Goal: Navigation & Orientation: Go to known website

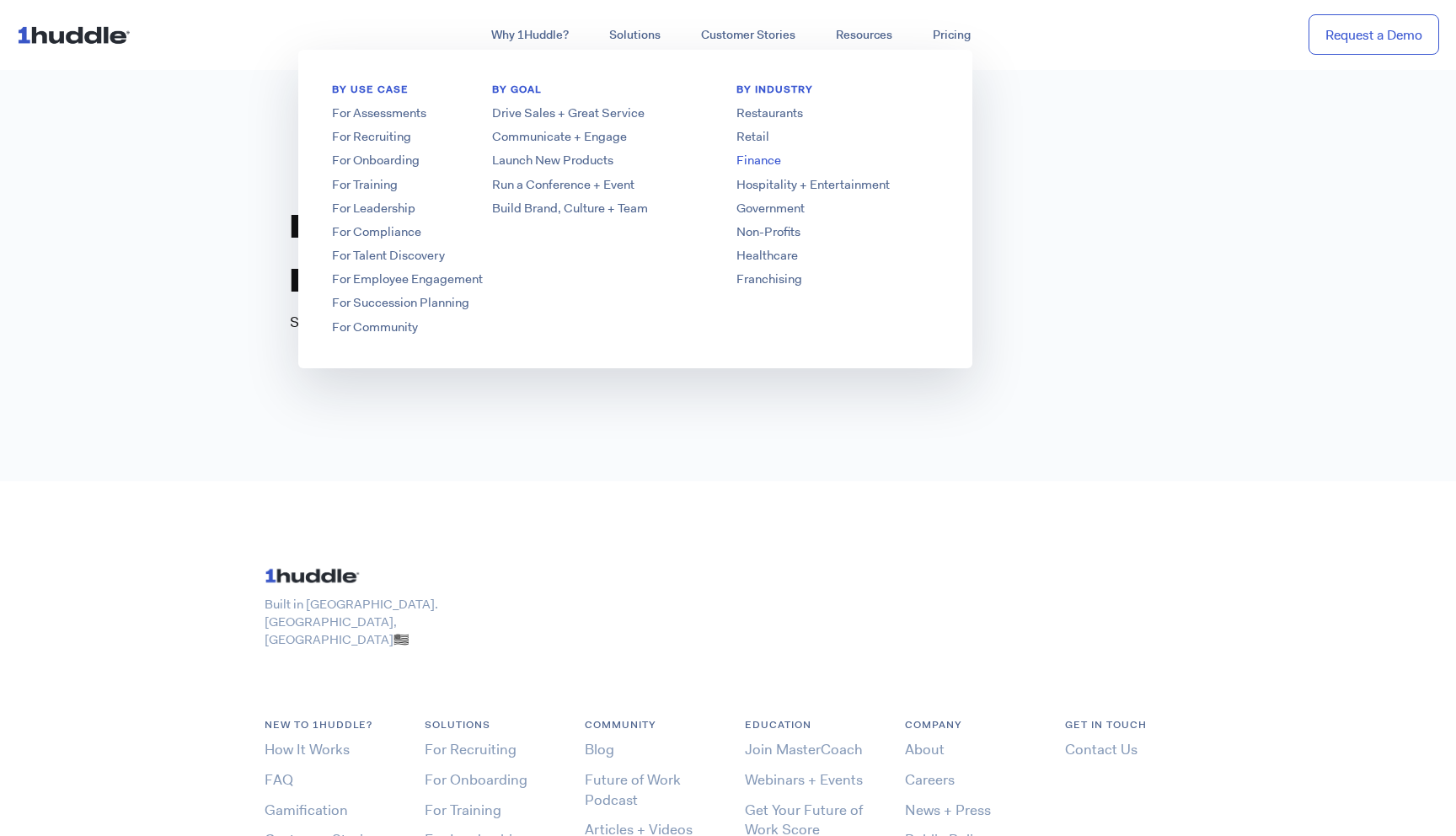
click at [763, 159] on link "Finance" at bounding box center [837, 160] width 270 height 18
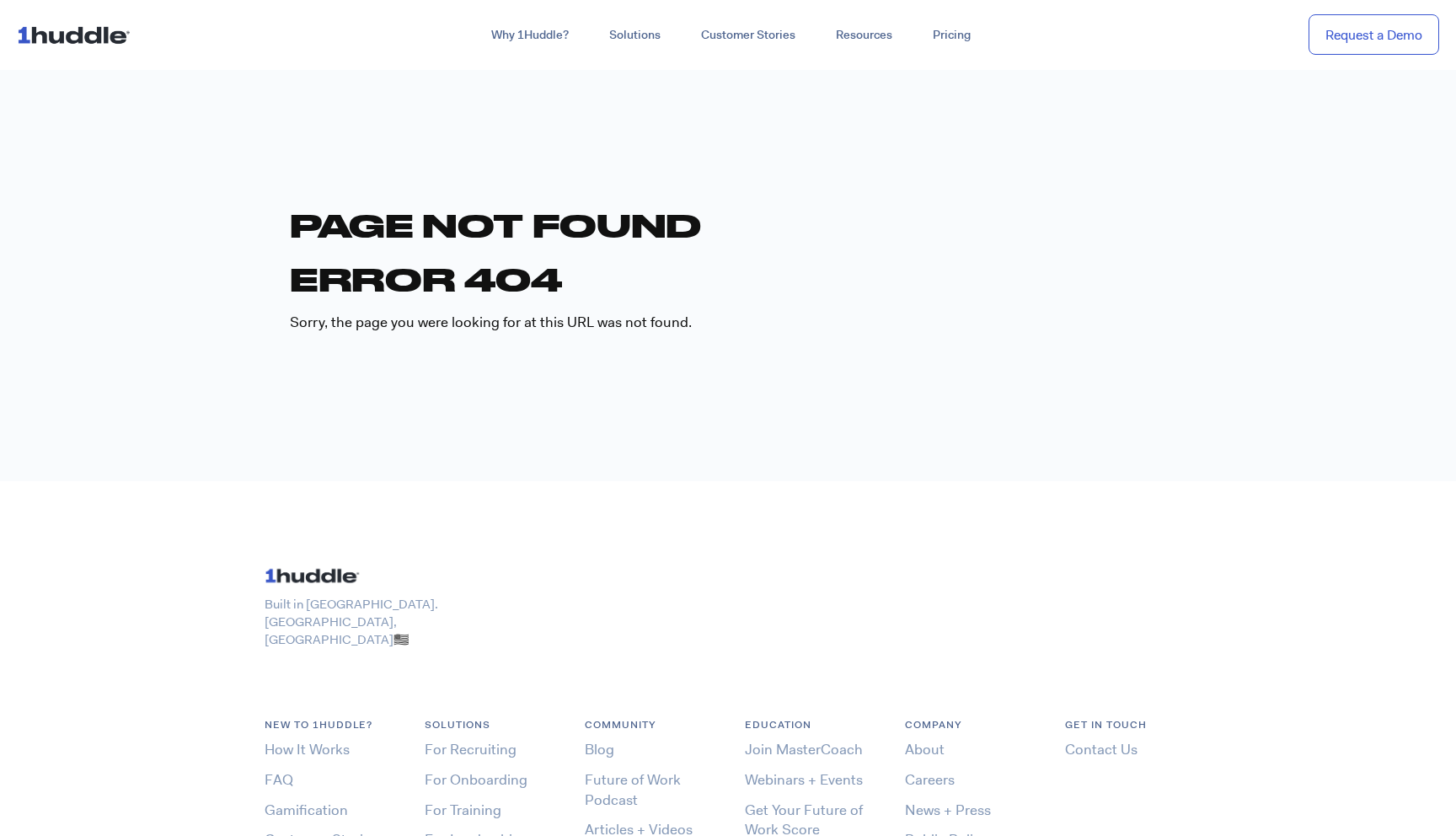
click at [71, 41] on img at bounding box center [77, 35] width 120 height 32
